Goal: Information Seeking & Learning: Find specific fact

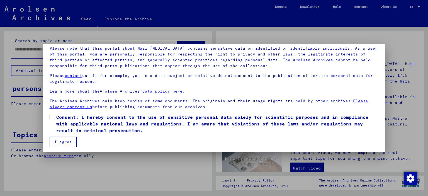
scroll to position [41, 0]
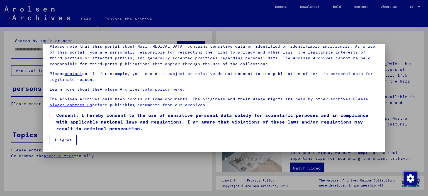
click at [55, 116] on label "Consent: I hereby consent to the use of sensitive personal data solely for scie…" at bounding box center [214, 122] width 329 height 20
click at [60, 138] on font "I agree" at bounding box center [63, 139] width 18 height 5
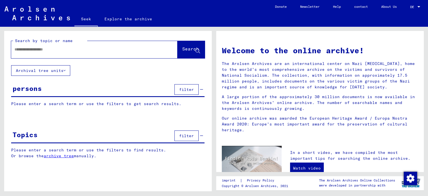
click at [35, 52] on div at bounding box center [86, 49] width 150 height 13
click at [32, 52] on input "text" at bounding box center [87, 50] width 146 height 6
paste input "**********"
type input "**********"
click at [182, 48] on font "Search" at bounding box center [190, 49] width 17 height 6
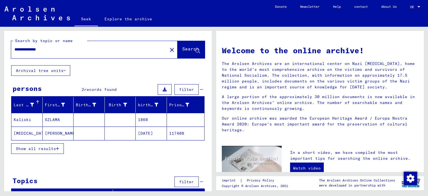
click at [24, 117] on font "Kaliski" at bounding box center [23, 119] width 18 height 5
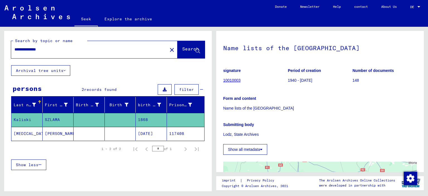
scroll to position [28, 0]
click at [229, 80] on font "10010003" at bounding box center [231, 80] width 17 height 4
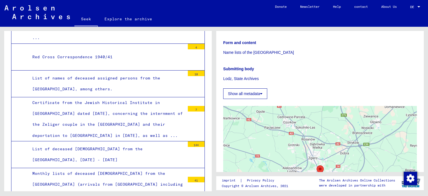
scroll to position [553, 0]
